Goal: Find specific page/section: Find specific page/section

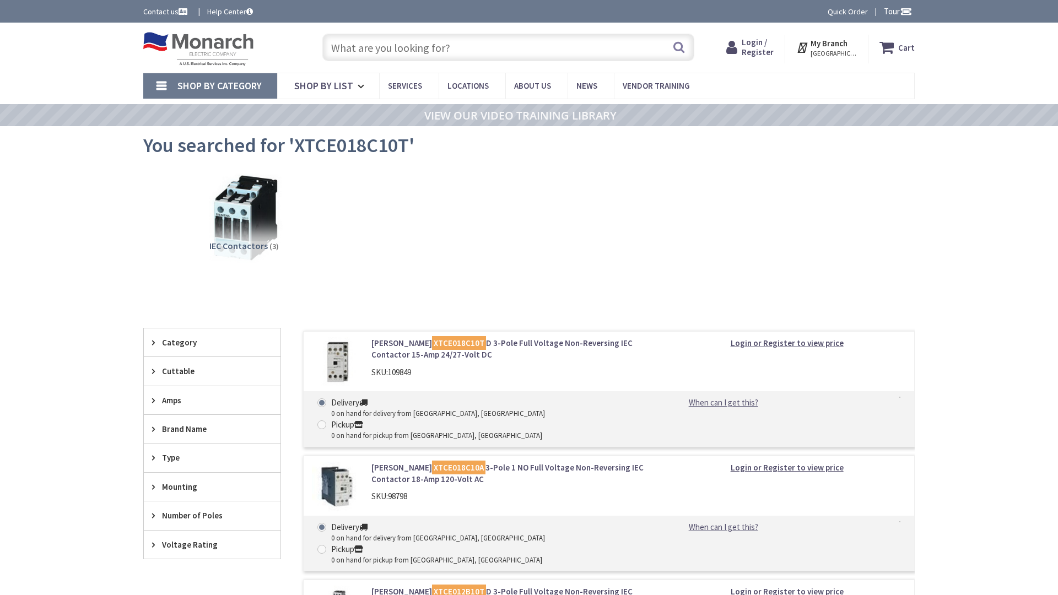
type input "NW [STREET_ADDRESS]"
